Goal: Navigation & Orientation: Understand site structure

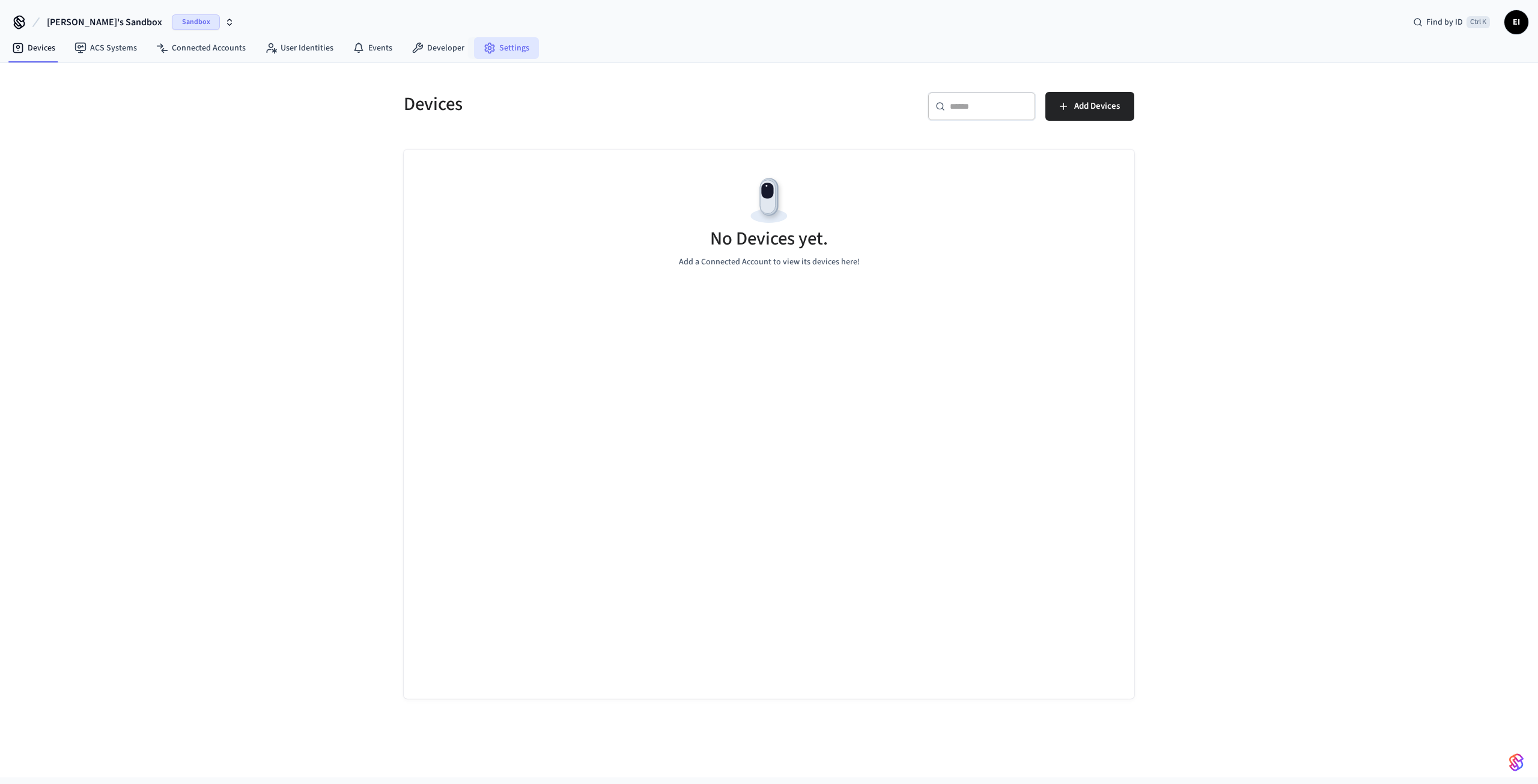
click at [510, 49] on link "Settings" at bounding box center [506, 48] width 65 height 21
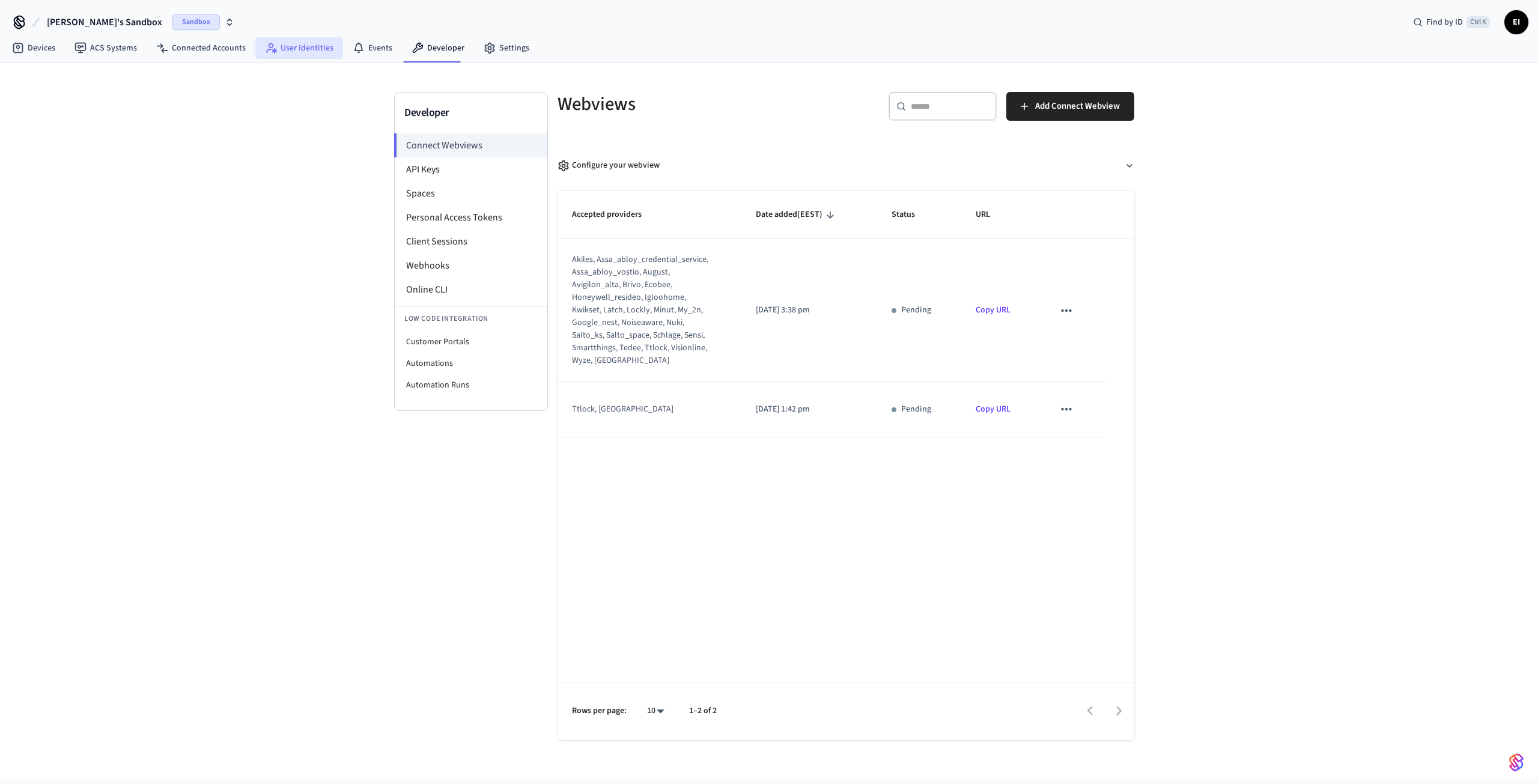
click at [321, 45] on link "User Identities" at bounding box center [299, 48] width 87 height 21
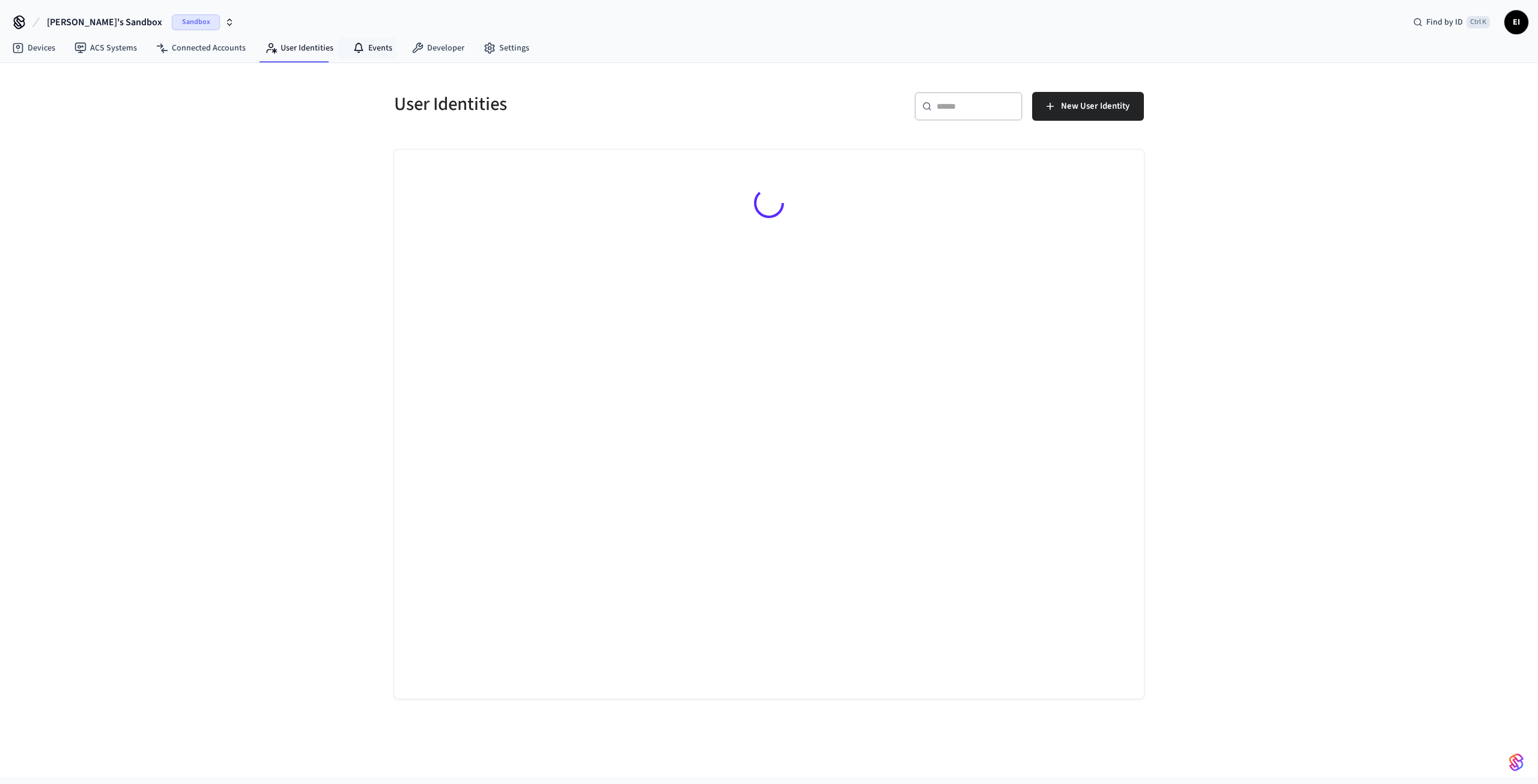
click at [360, 46] on link "Events" at bounding box center [372, 48] width 59 height 21
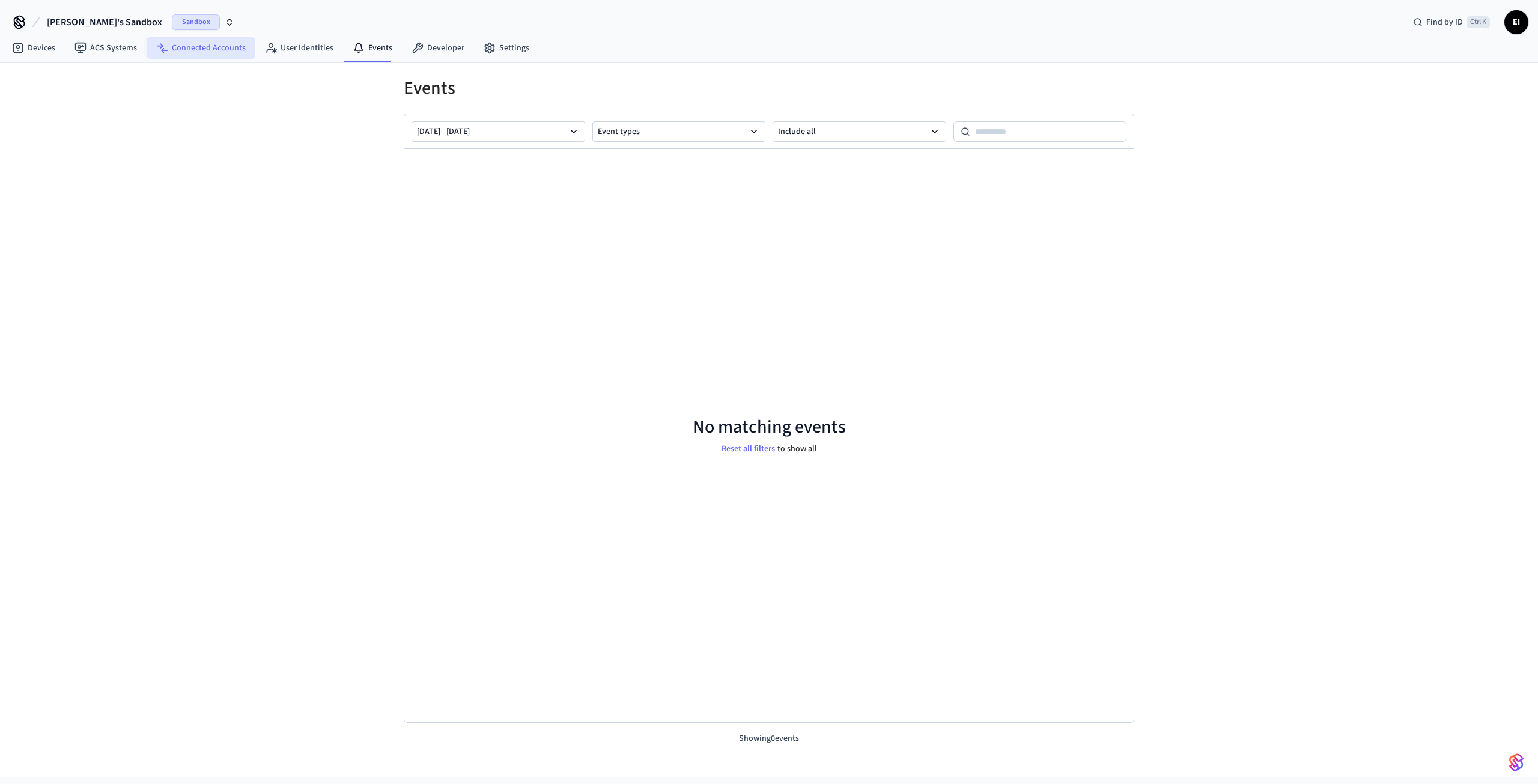
click at [218, 49] on link "Connected Accounts" at bounding box center [201, 48] width 109 height 21
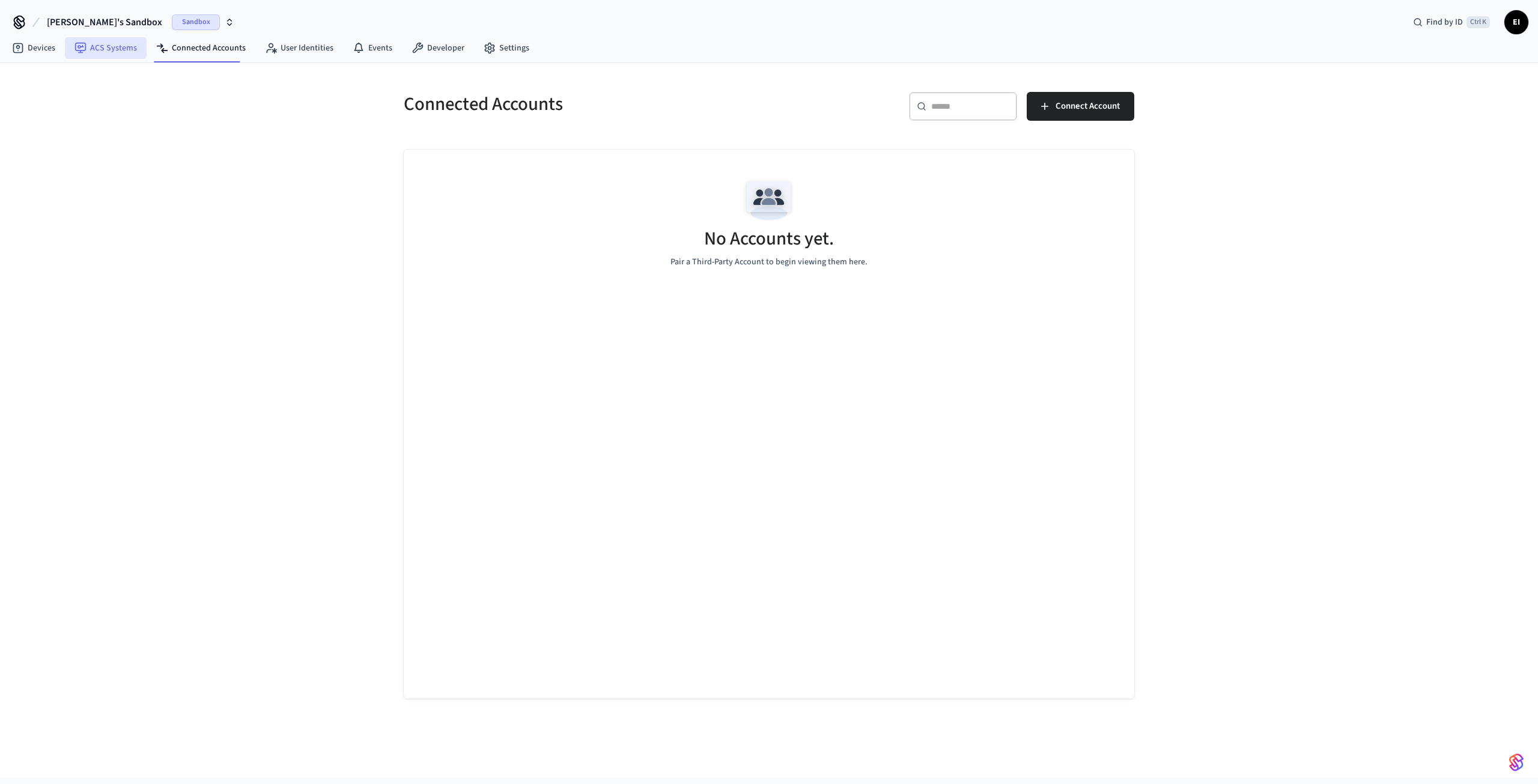
click at [124, 52] on link "ACS Systems" at bounding box center [106, 48] width 82 height 21
click at [43, 45] on link "Devices" at bounding box center [34, 48] width 63 height 21
